Goal: Information Seeking & Learning: Learn about a topic

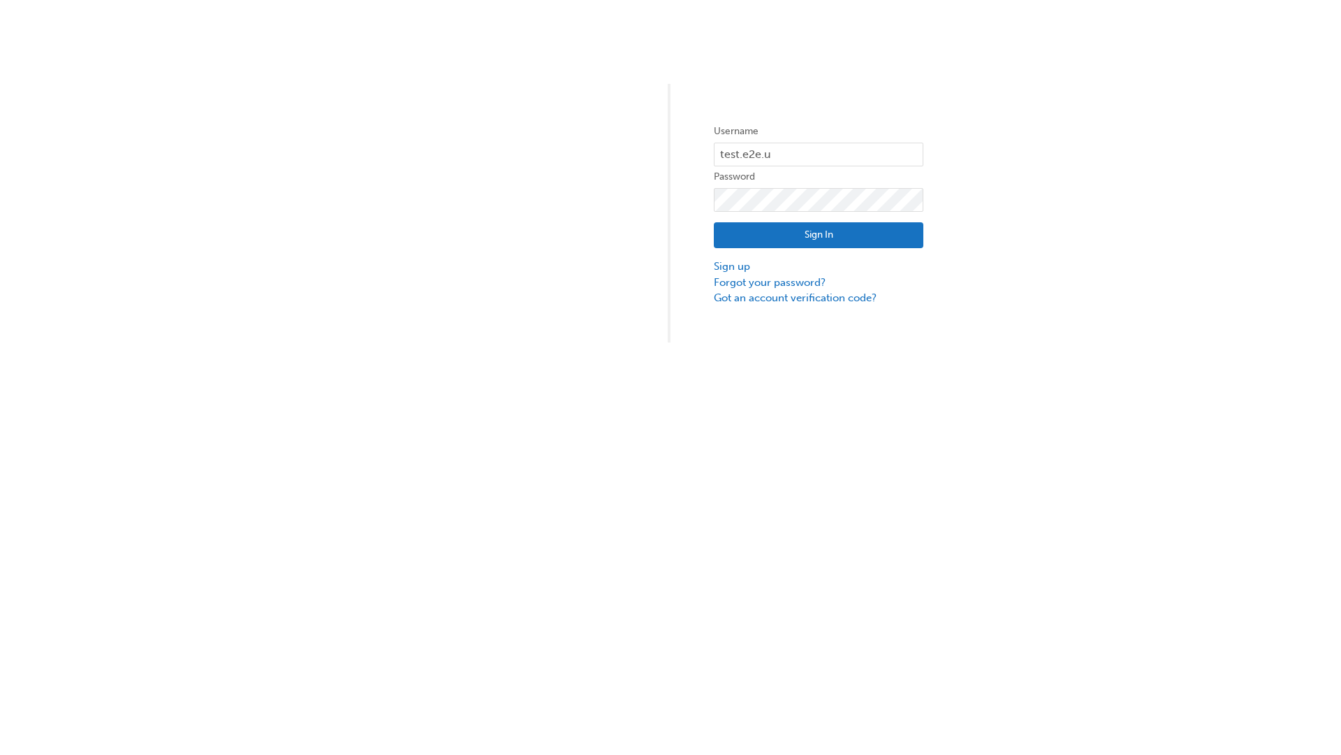
type input "test.e2e.user14"
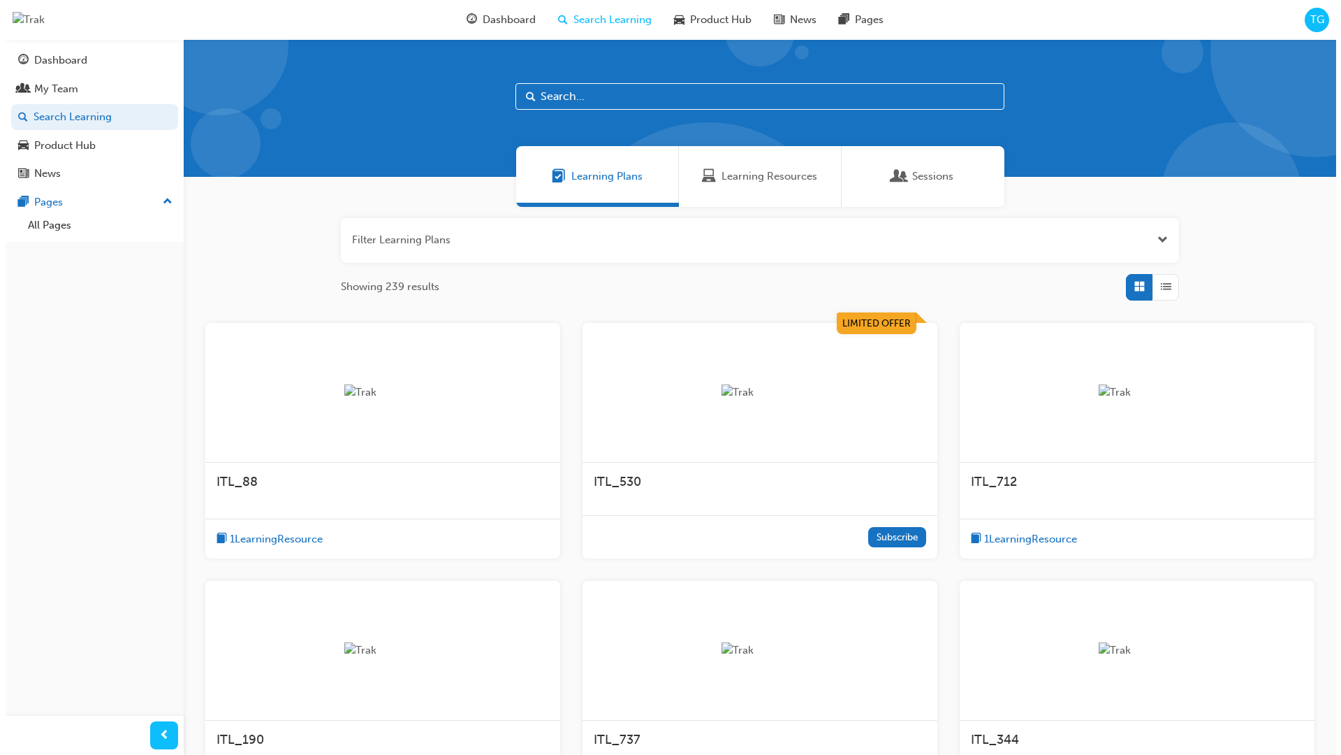
scroll to position [45, 0]
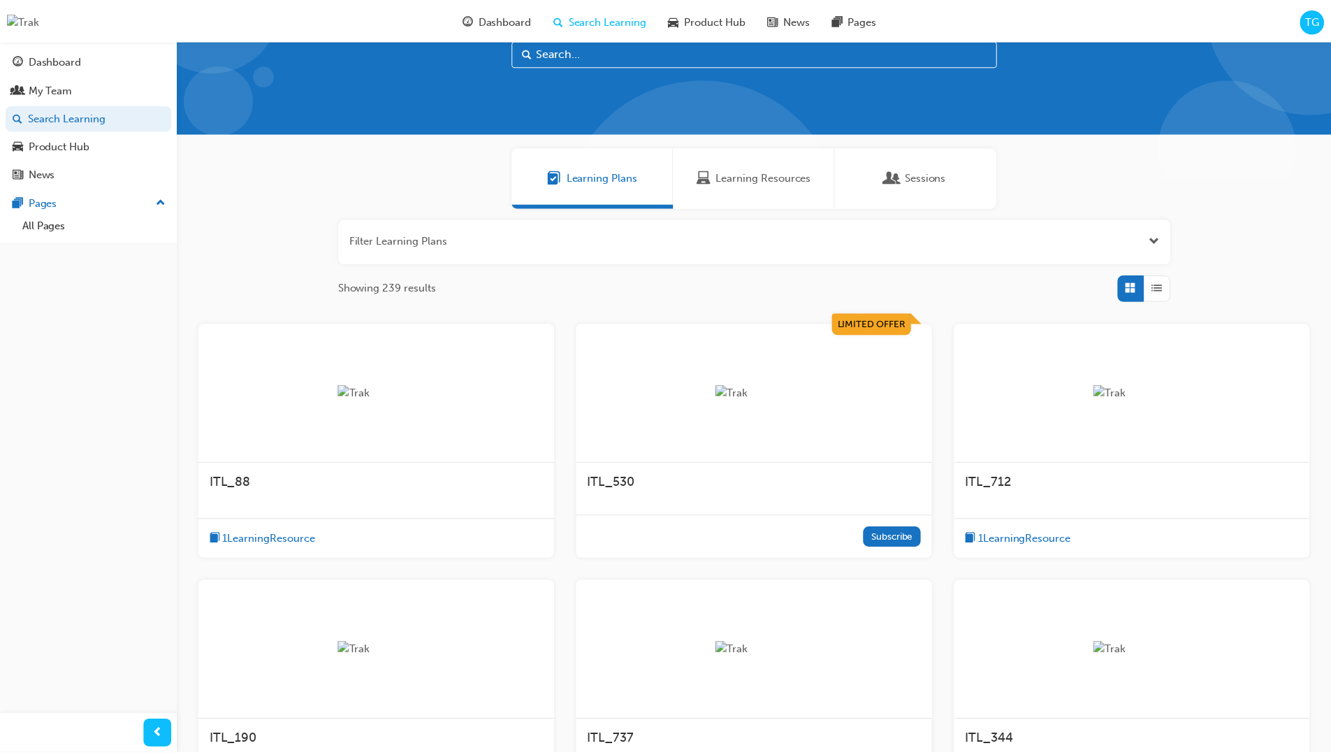
scroll to position [39, 0]
